Goal: Information Seeking & Learning: Check status

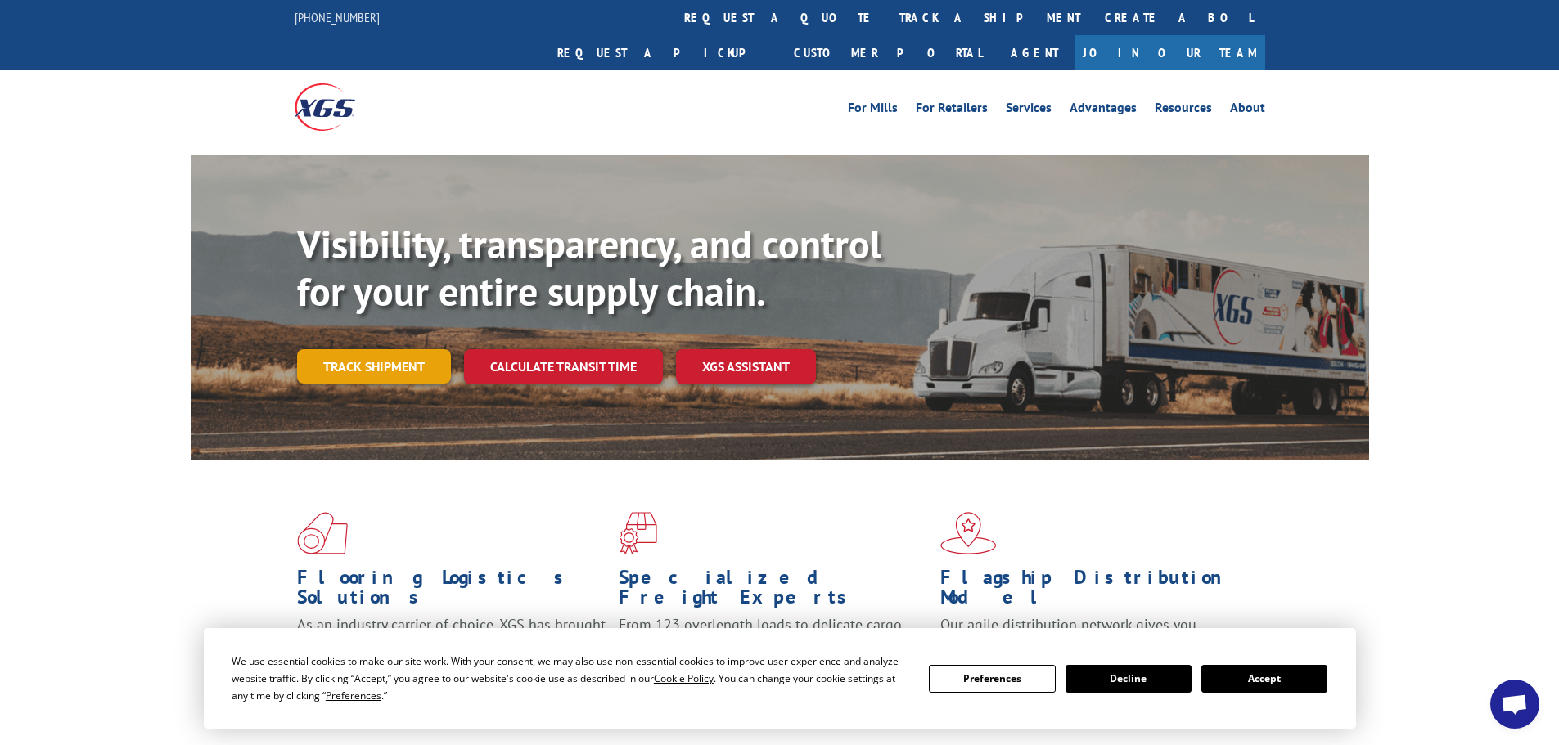
click at [363, 349] on link "Track shipment" at bounding box center [374, 366] width 154 height 34
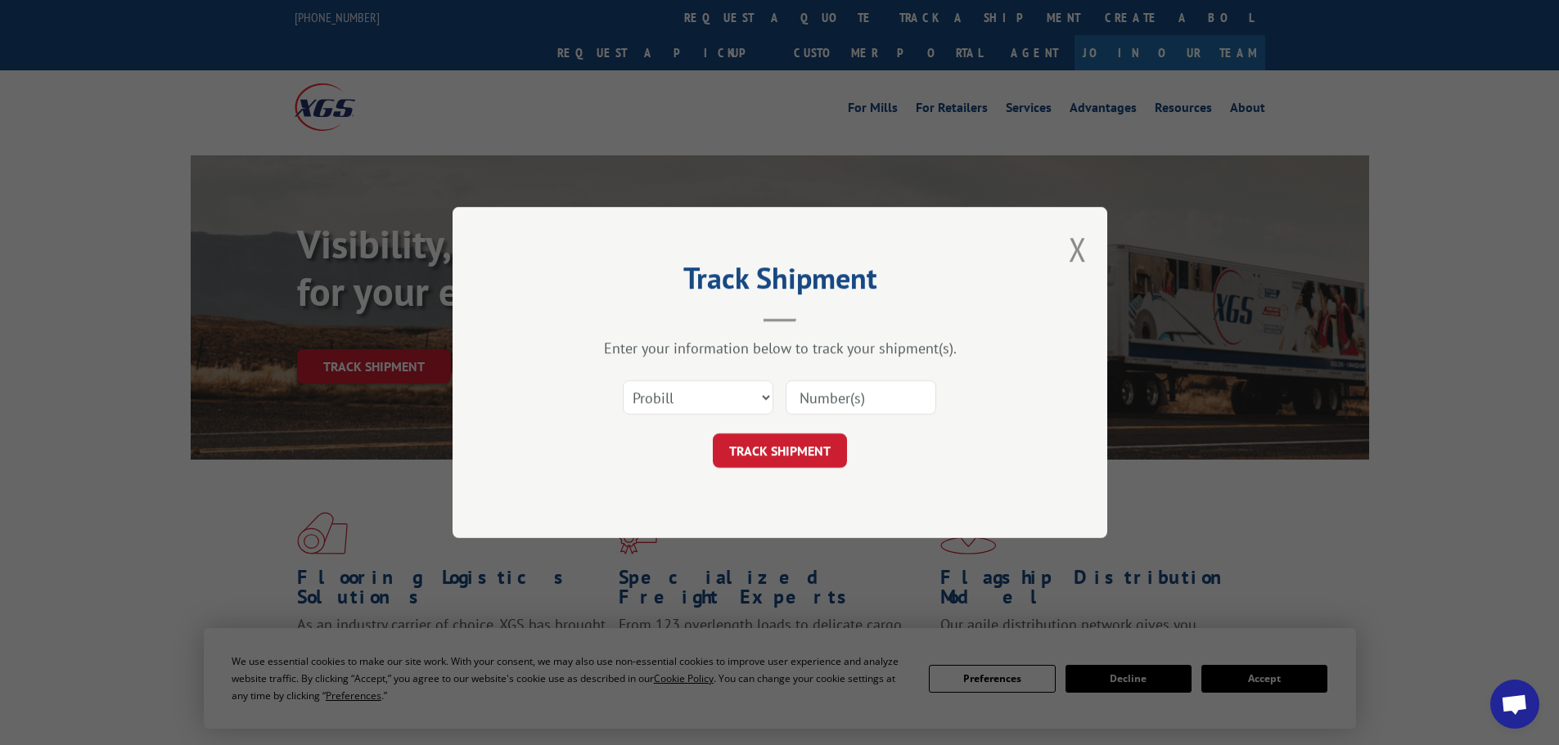
click at [856, 404] on input at bounding box center [860, 397] width 151 height 34
paste input "17342210"
type input "17342210"
click at [765, 399] on select "Select category... Probill BOL PO" at bounding box center [698, 397] width 151 height 34
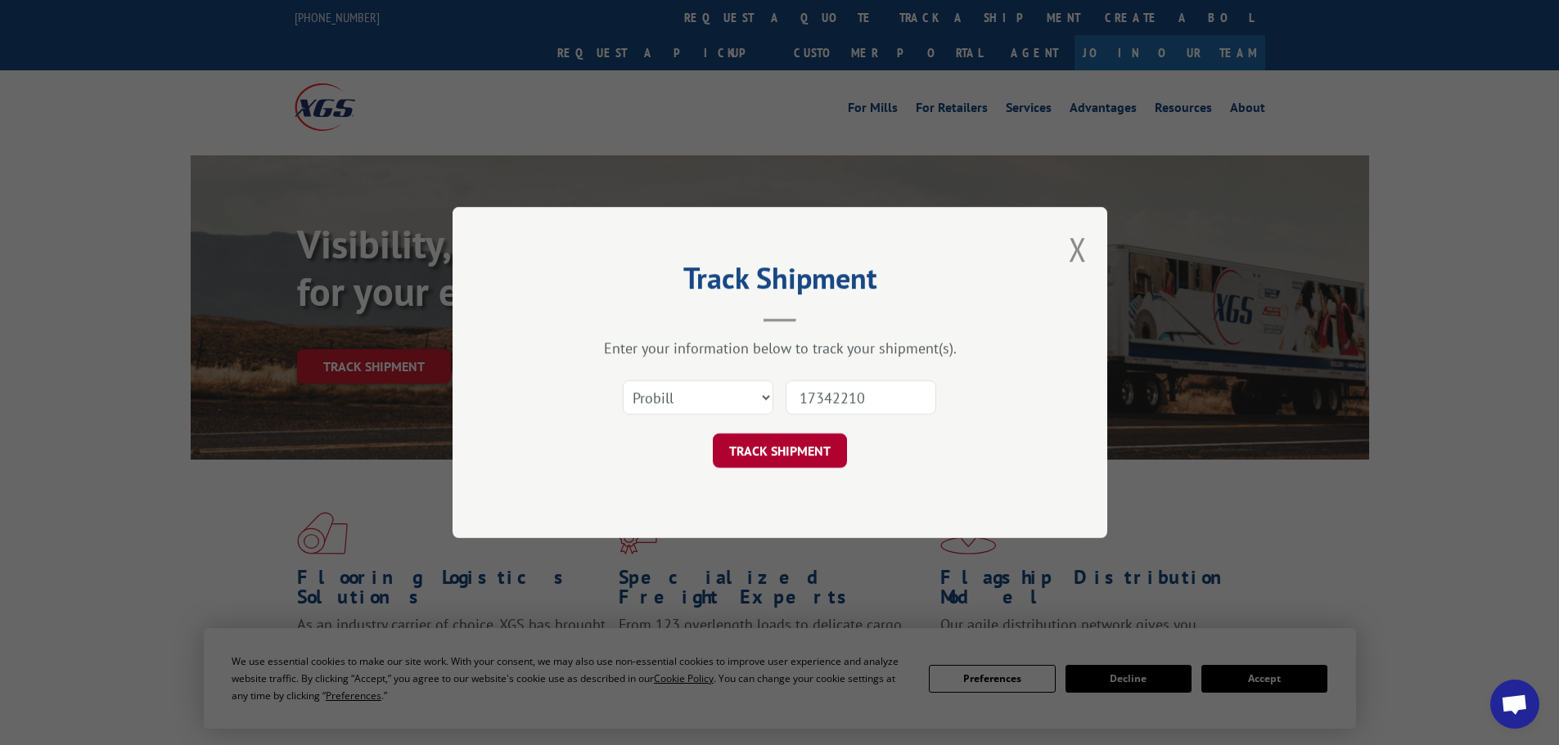
click at [778, 457] on button "TRACK SHIPMENT" at bounding box center [780, 451] width 134 height 34
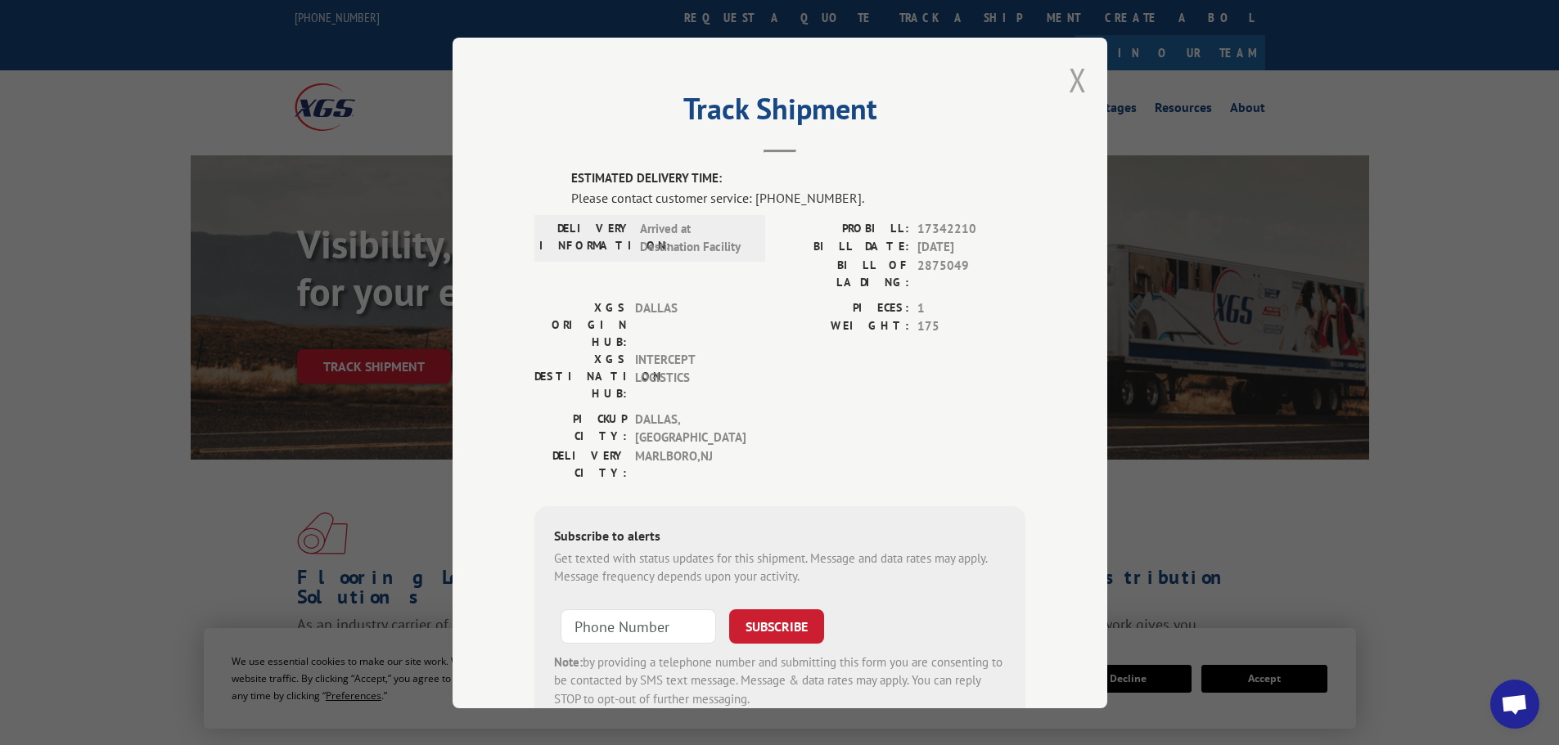
click at [1069, 85] on button "Close modal" at bounding box center [1077, 79] width 18 height 43
